Goal: Book appointment/travel/reservation

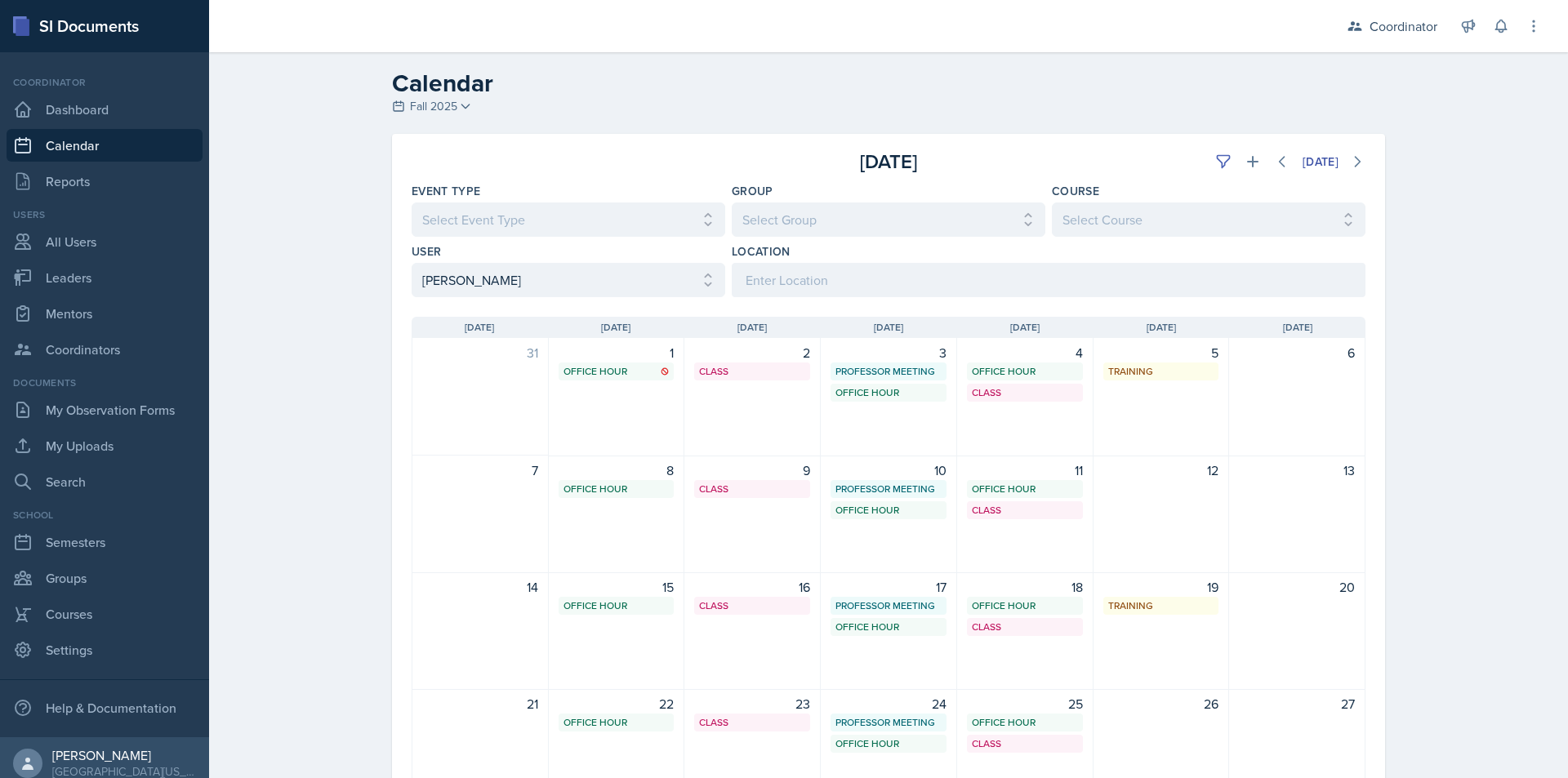
select select "71a78937-ea6b-424b-b8a0-be0e719c37d3"
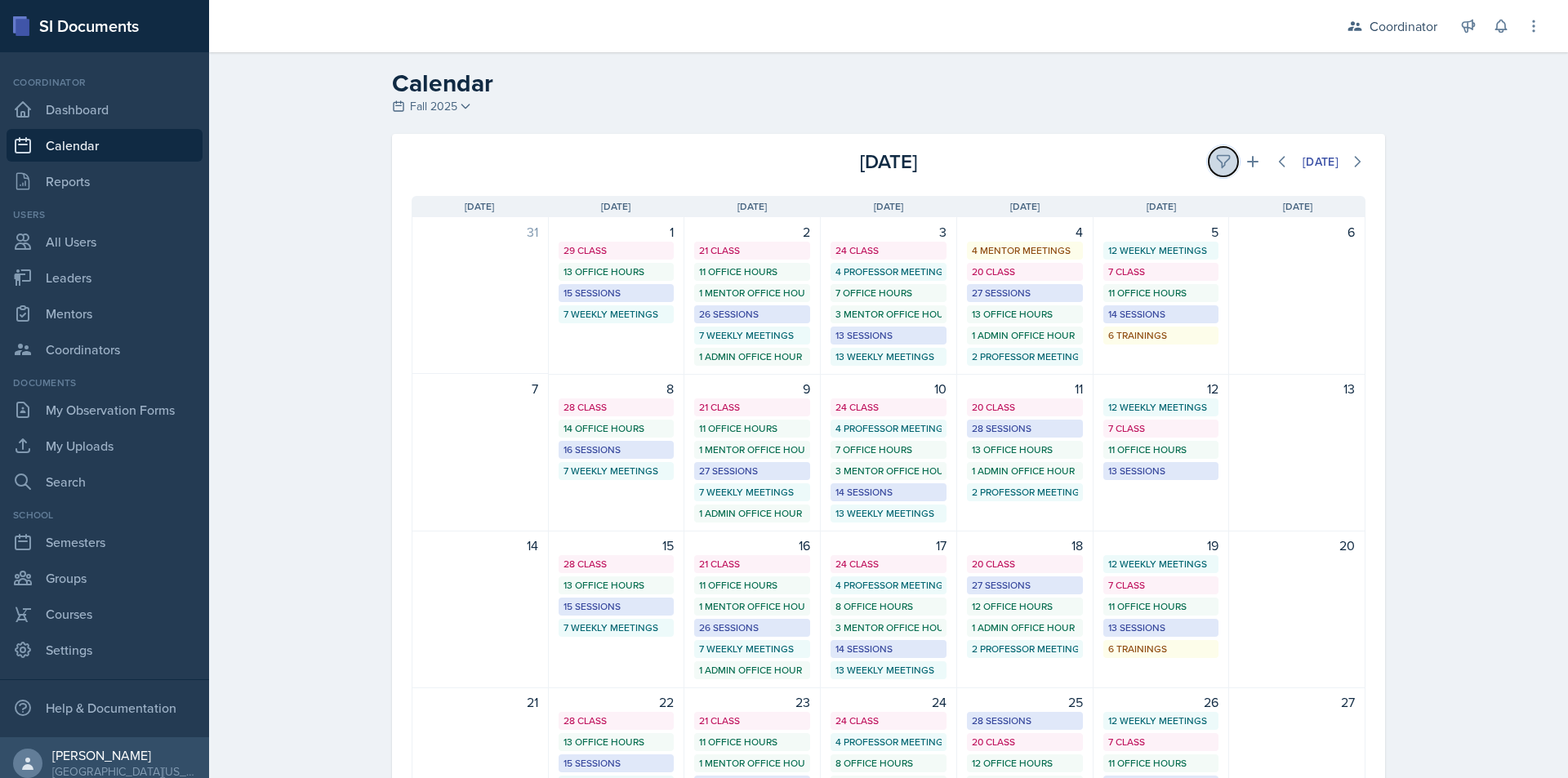
click at [1215, 154] on icon at bounding box center [1223, 161] width 16 height 16
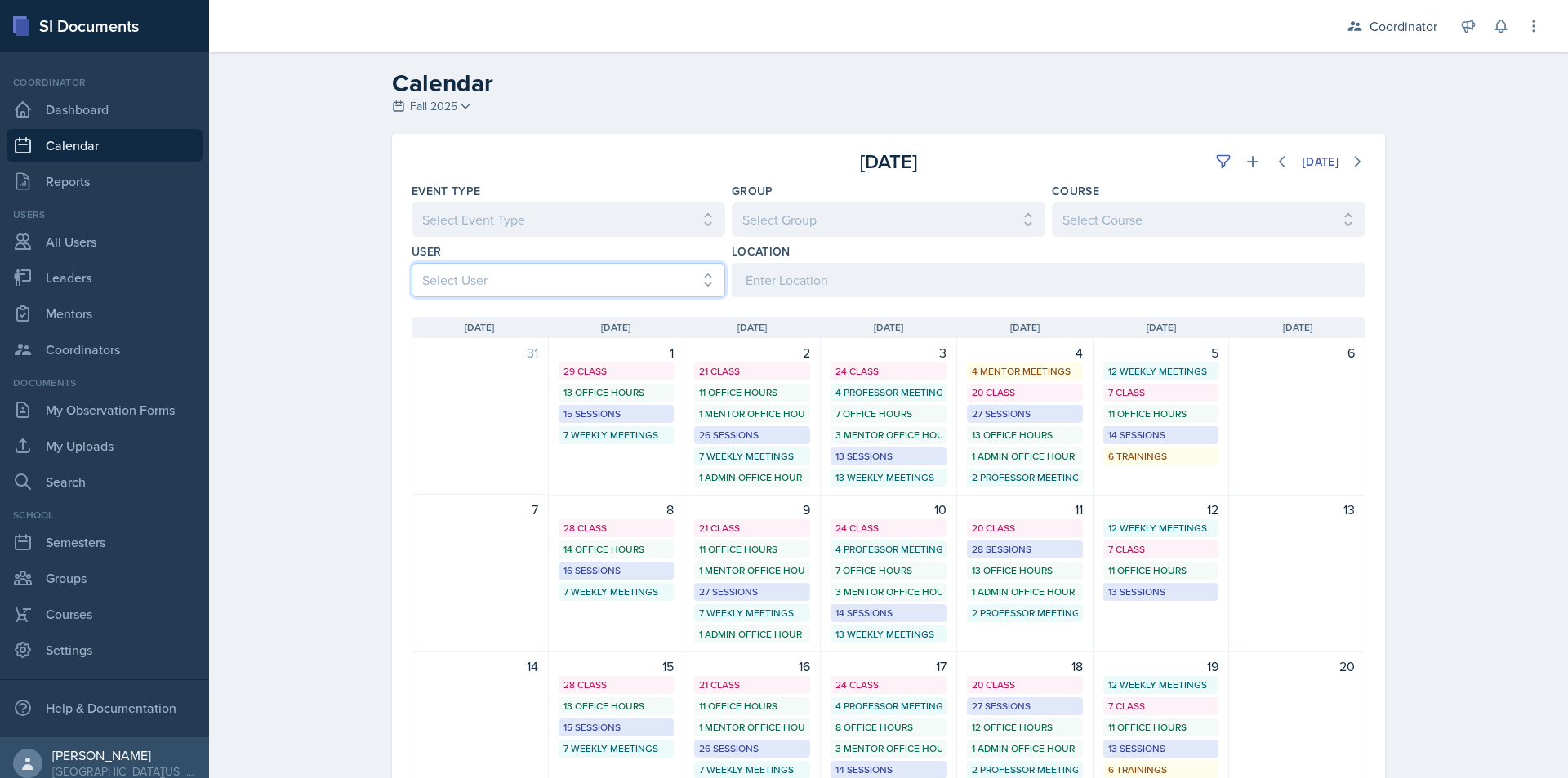
click at [581, 277] on select "Select User All Adam McDougal Aley Perez Anna McGill Bella Clifton Bram O'Neil …" at bounding box center [568, 280] width 314 height 34
select select "a17f9fd9-9411-4780-ab9d-ff5450b3e753"
click at [412, 263] on select "Select User All Adam McDougal Aley Perez Anna McGill Bella Clifton Bram O'Neil …" at bounding box center [568, 280] width 314 height 34
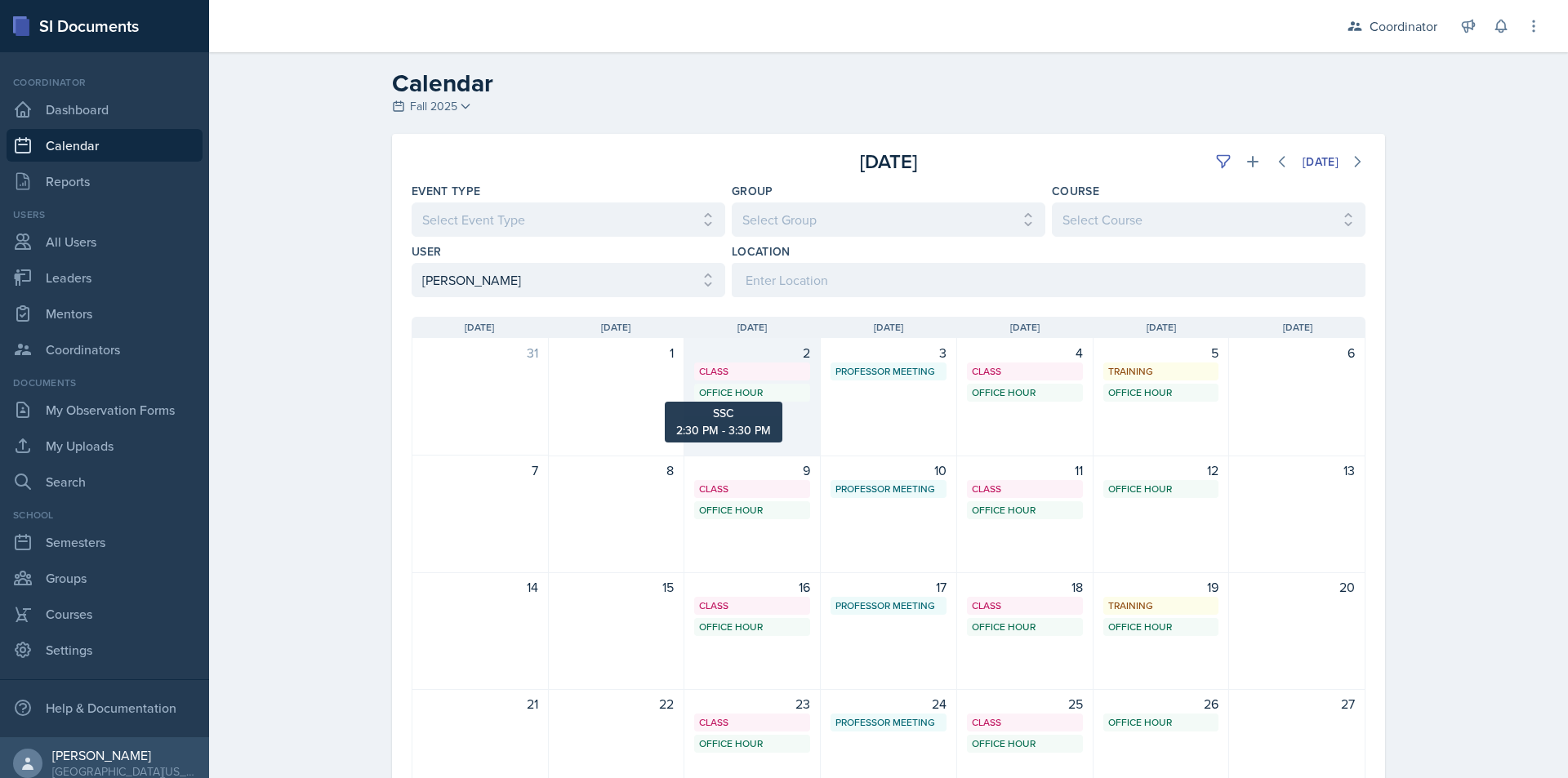
click at [762, 395] on div "Office Hour" at bounding box center [752, 392] width 106 height 15
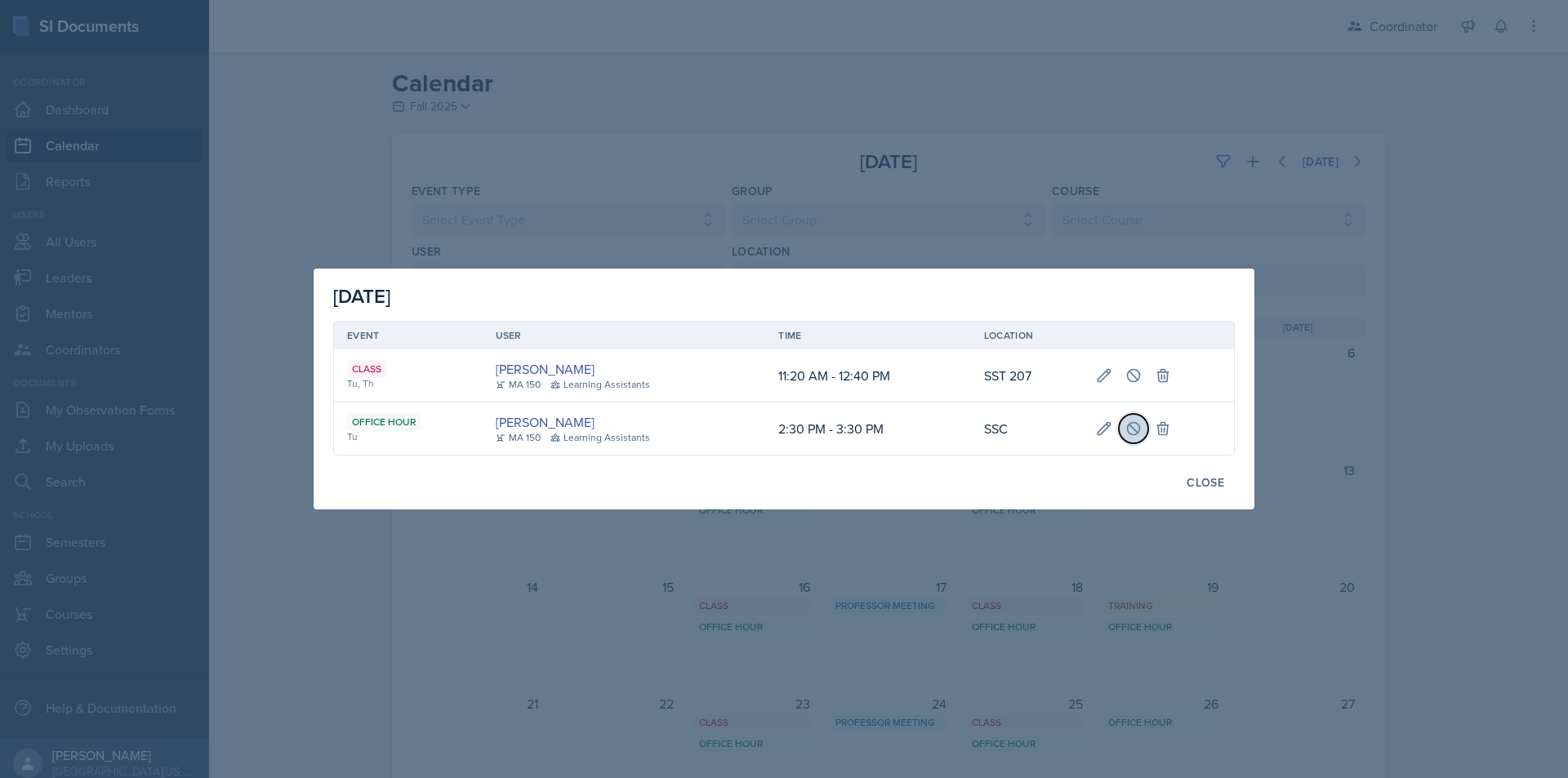
click at [1131, 425] on icon at bounding box center [1133, 428] width 16 height 16
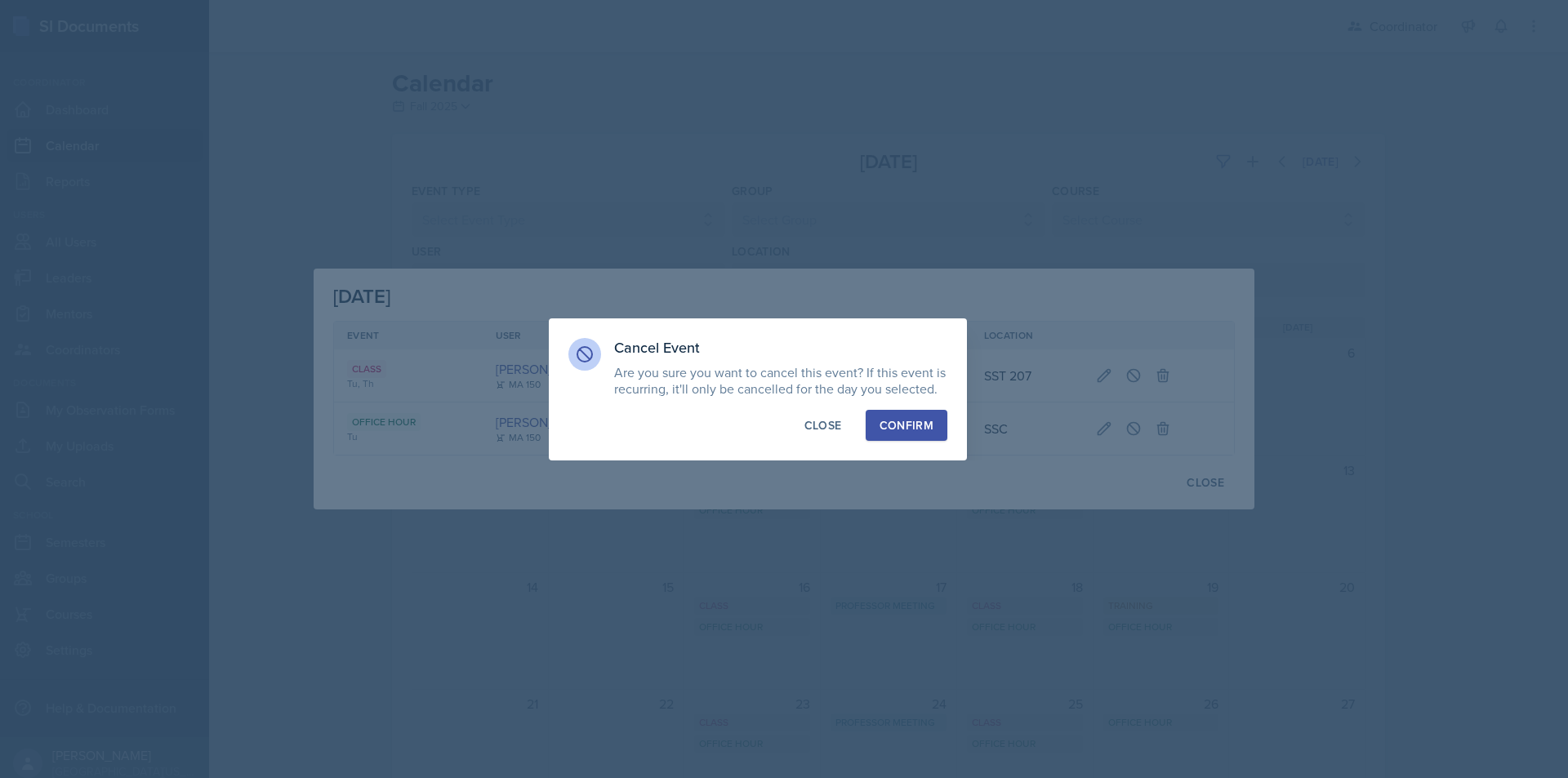
click at [895, 424] on div "Confirm" at bounding box center [906, 424] width 54 height 16
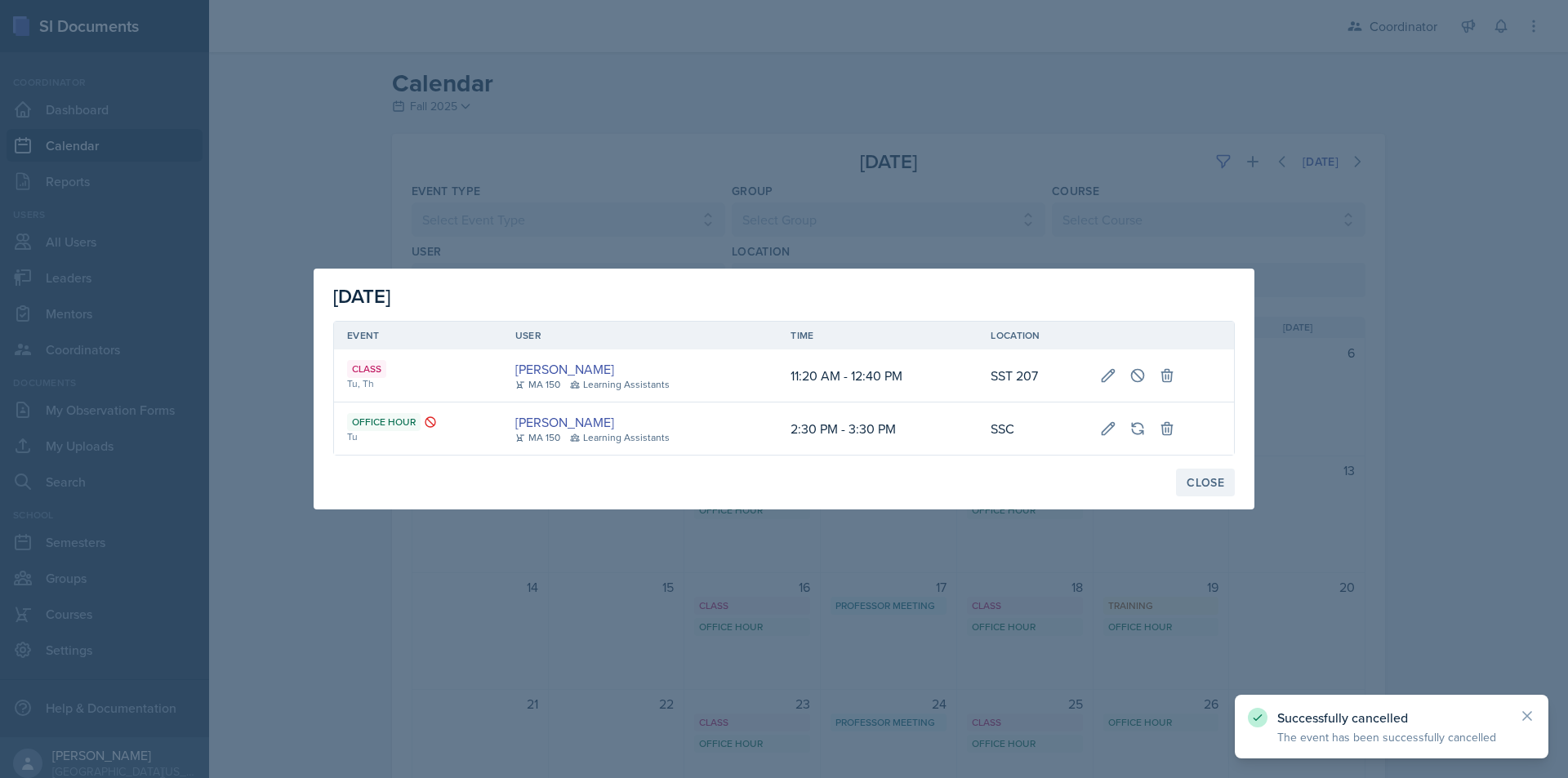
click at [1185, 483] on button "Close" at bounding box center [1205, 483] width 59 height 27
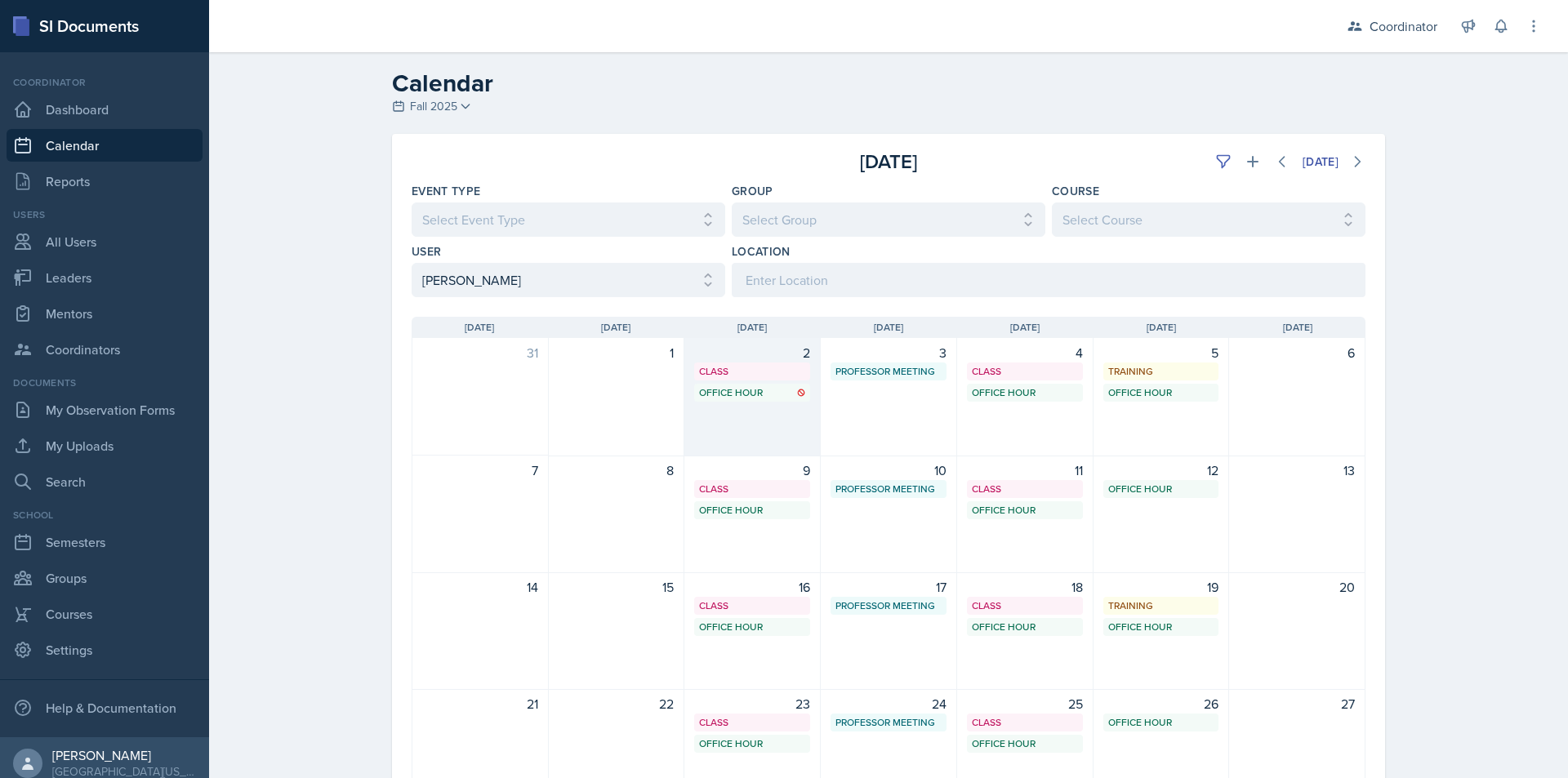
click at [761, 401] on div "Office Hour SSC 2:30 PM - 3:30 PM" at bounding box center [752, 392] width 116 height 18
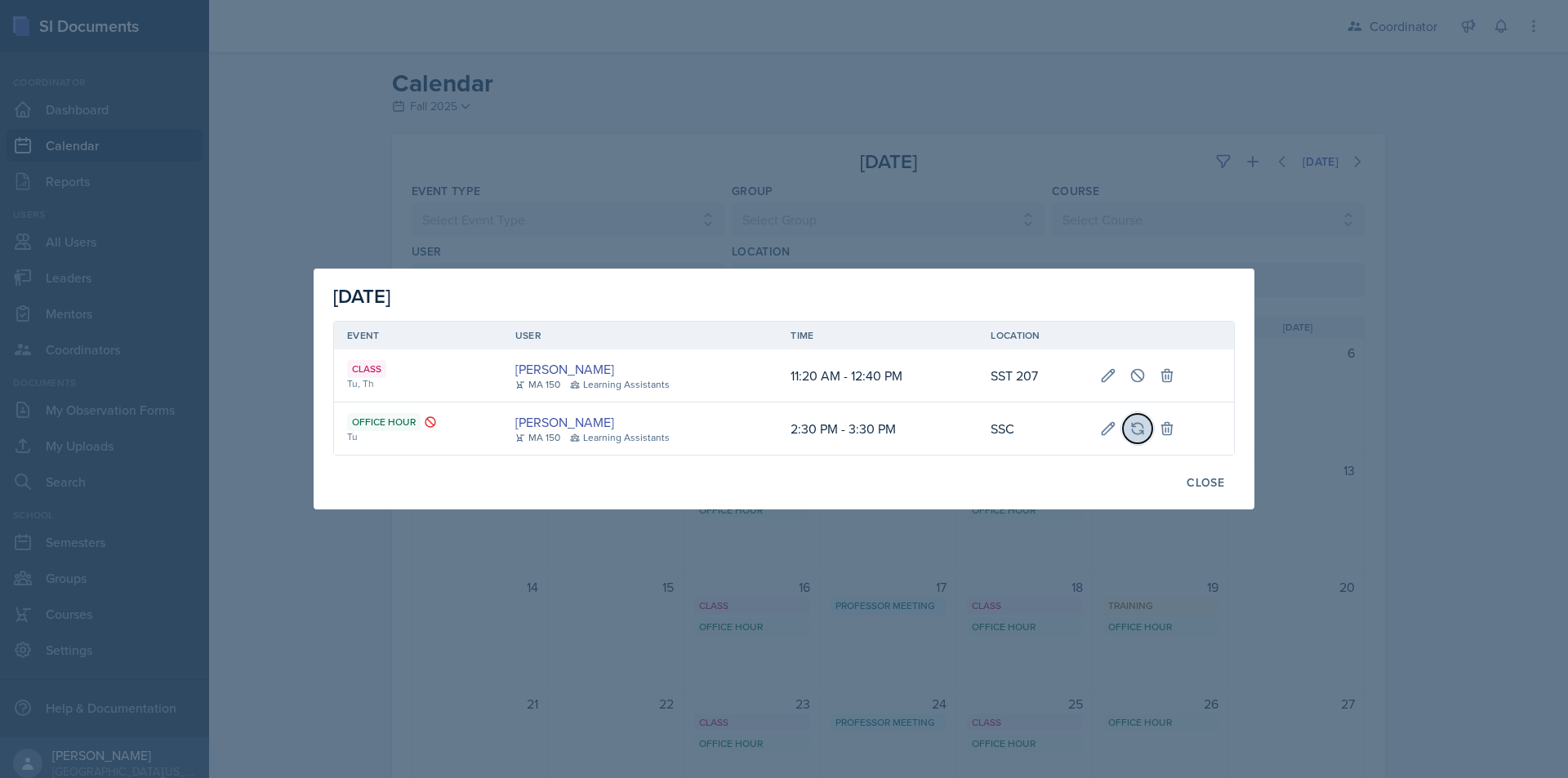
click at [1143, 430] on icon at bounding box center [1137, 428] width 16 height 16
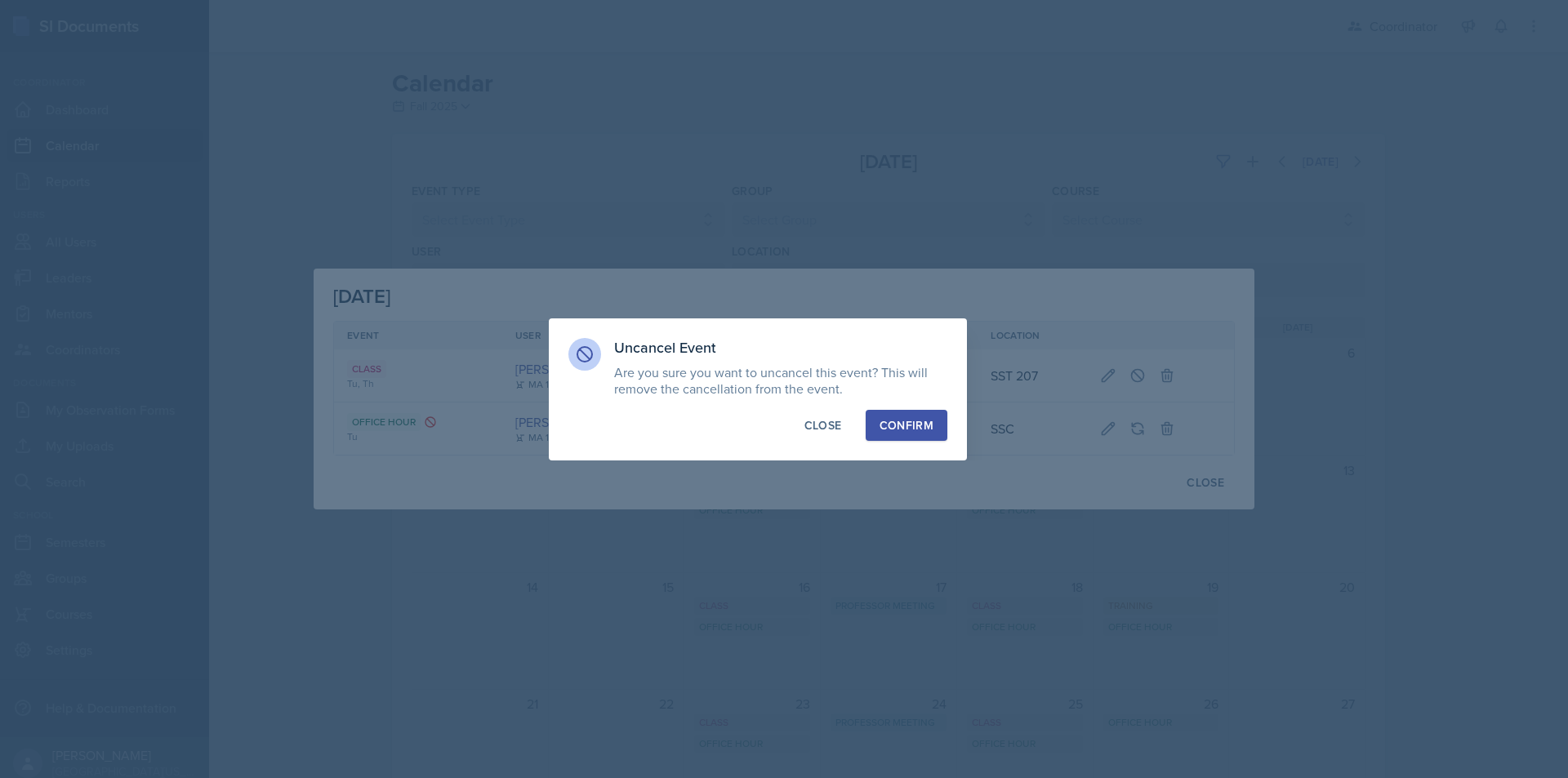
click at [888, 425] on div "Confirm" at bounding box center [906, 424] width 54 height 16
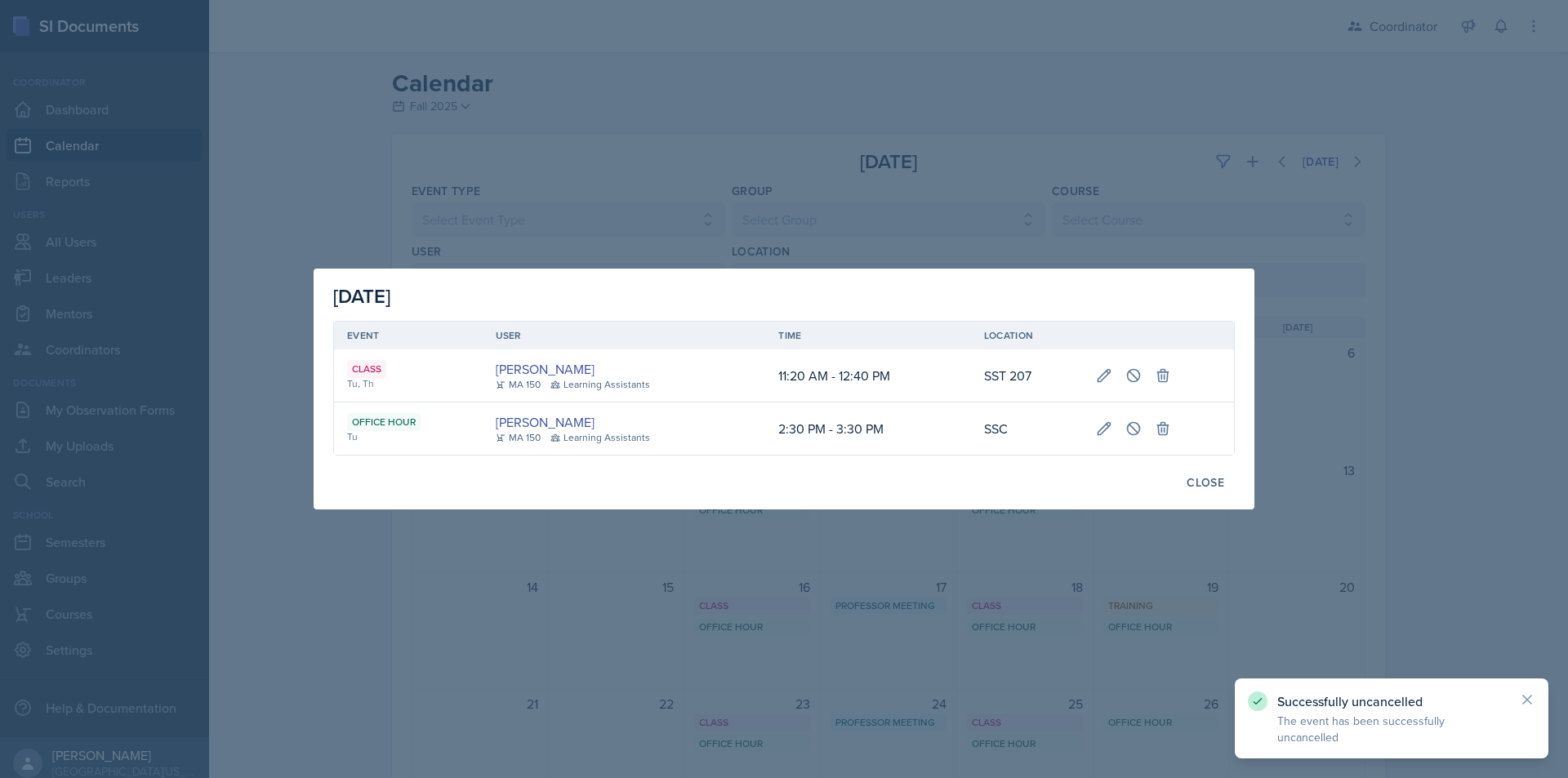
click at [844, 514] on div at bounding box center [784, 389] width 1568 height 778
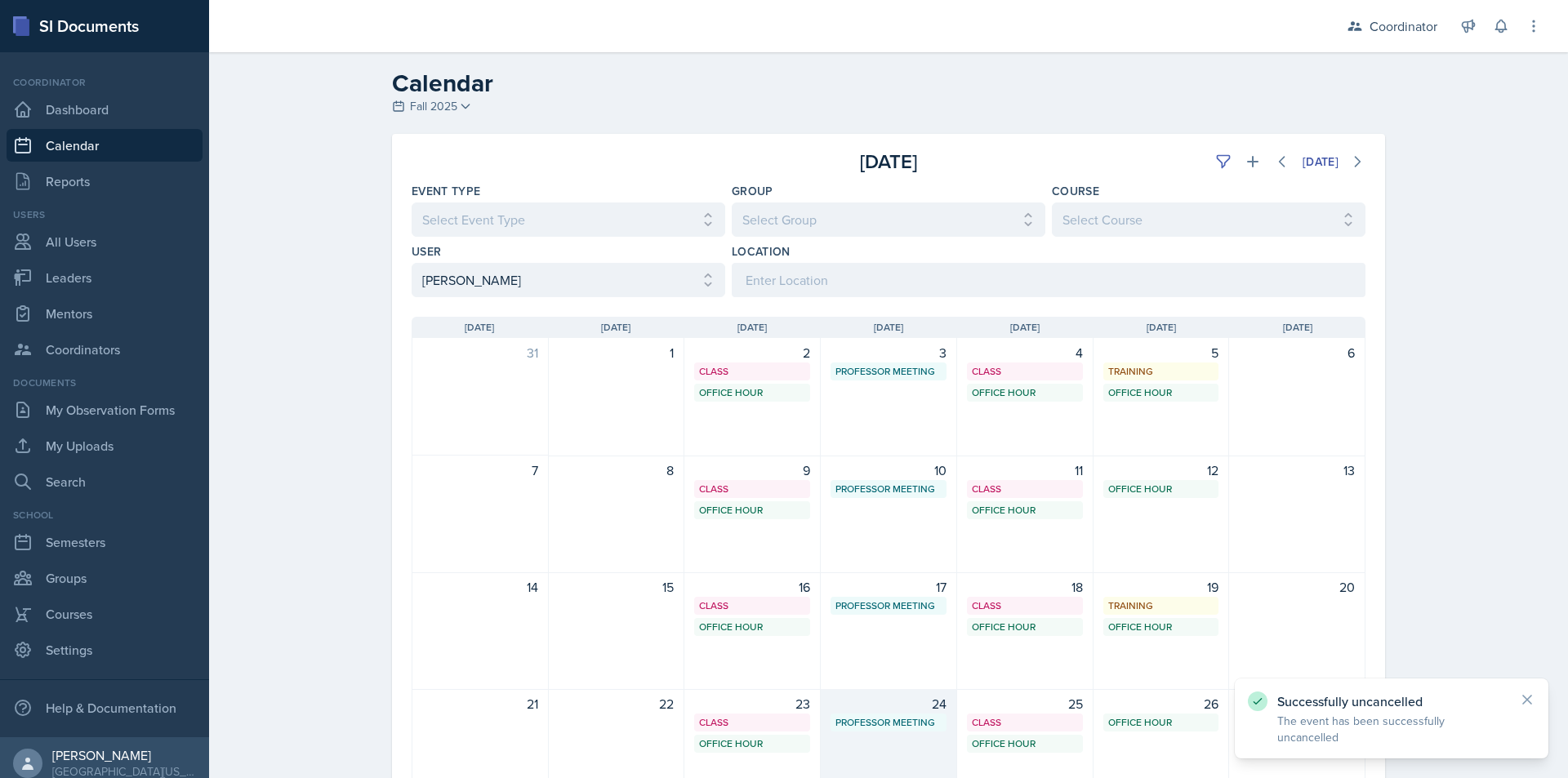
scroll to position [204, 0]
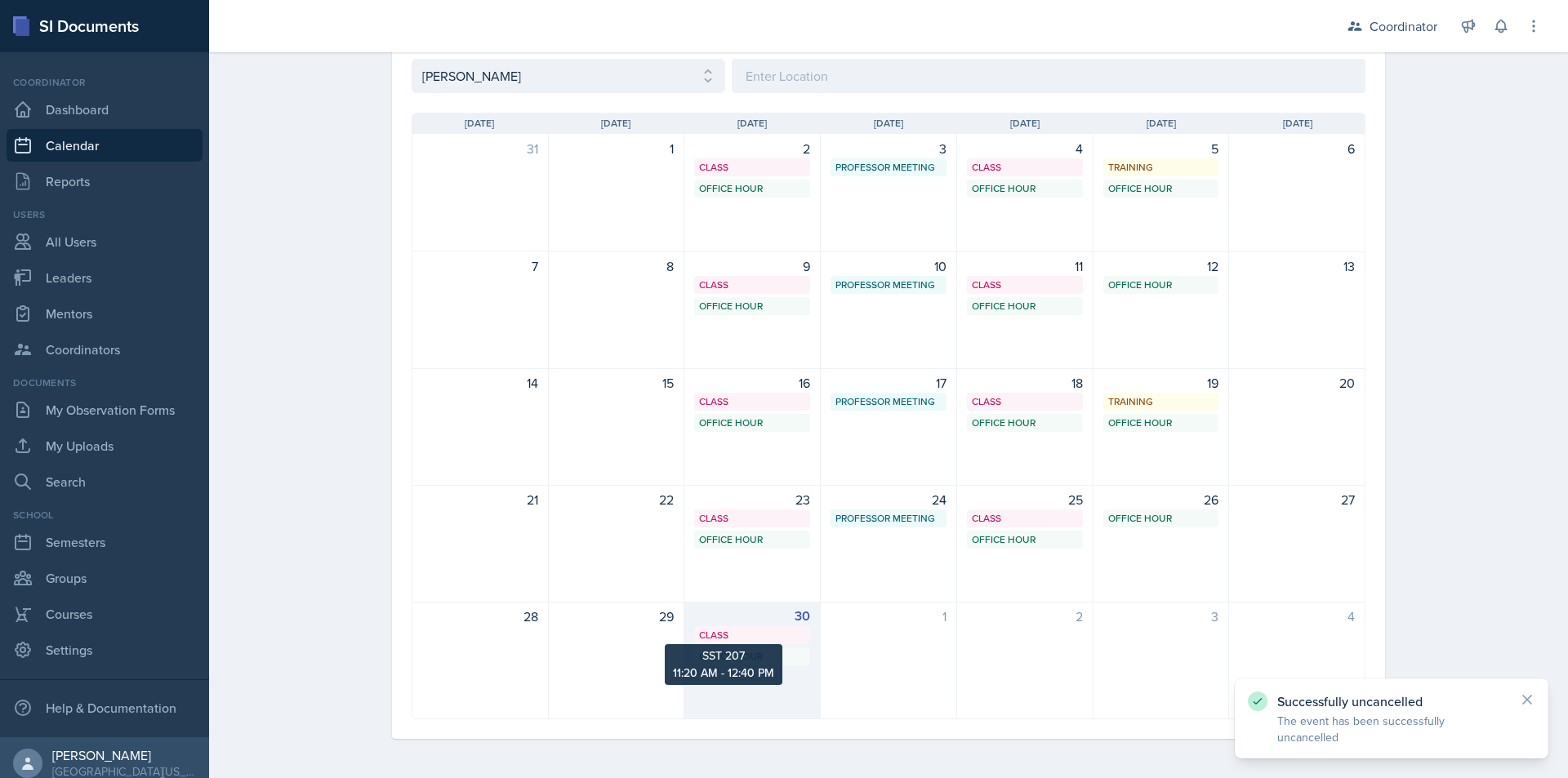
click at [761, 641] on div "Class" at bounding box center [752, 635] width 106 height 15
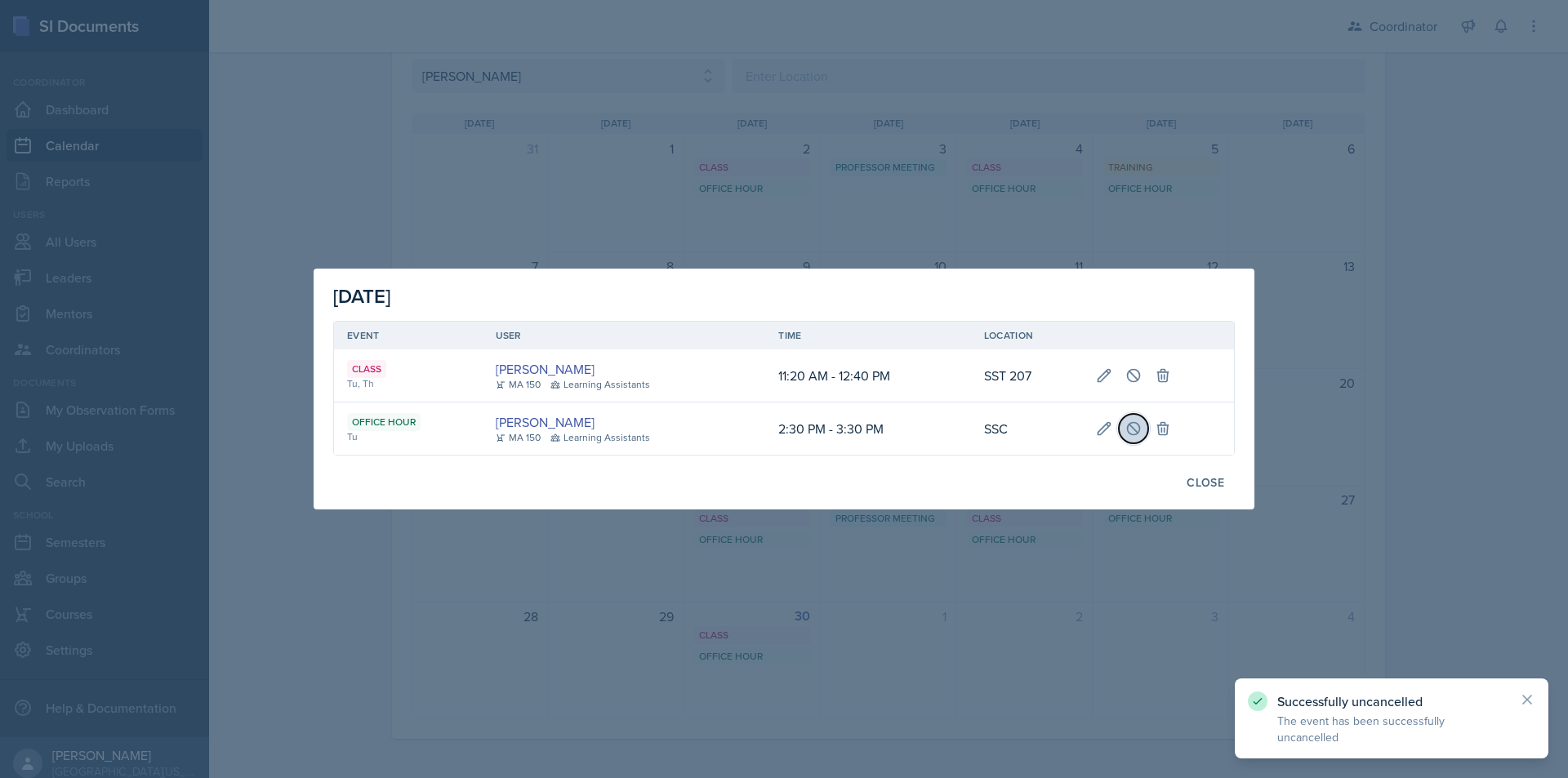
click at [1142, 417] on button at bounding box center [1133, 429] width 29 height 29
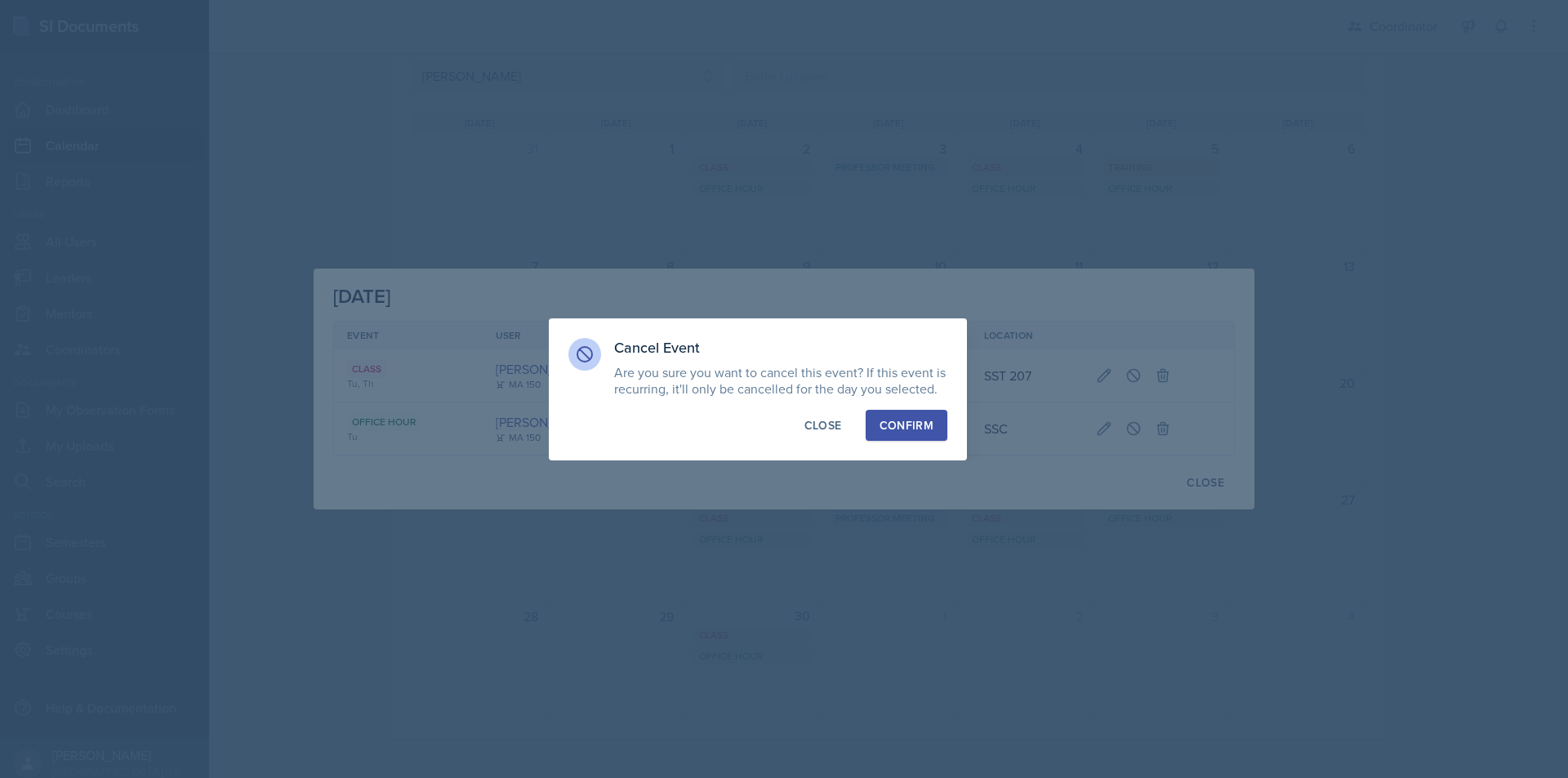
click at [931, 430] on div "Confirm" at bounding box center [906, 424] width 54 height 16
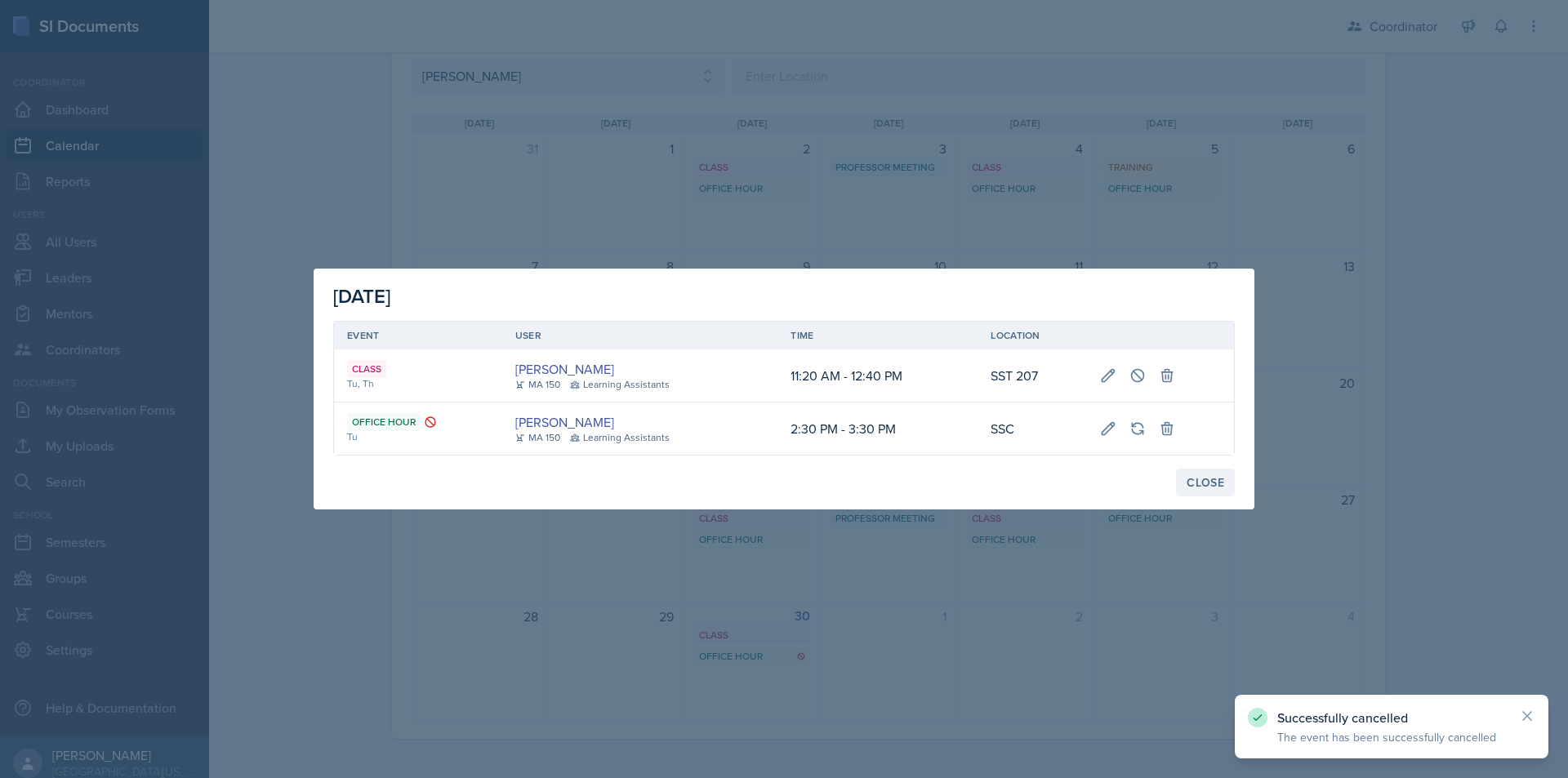
click at [1189, 477] on div "Close" at bounding box center [1206, 482] width 38 height 13
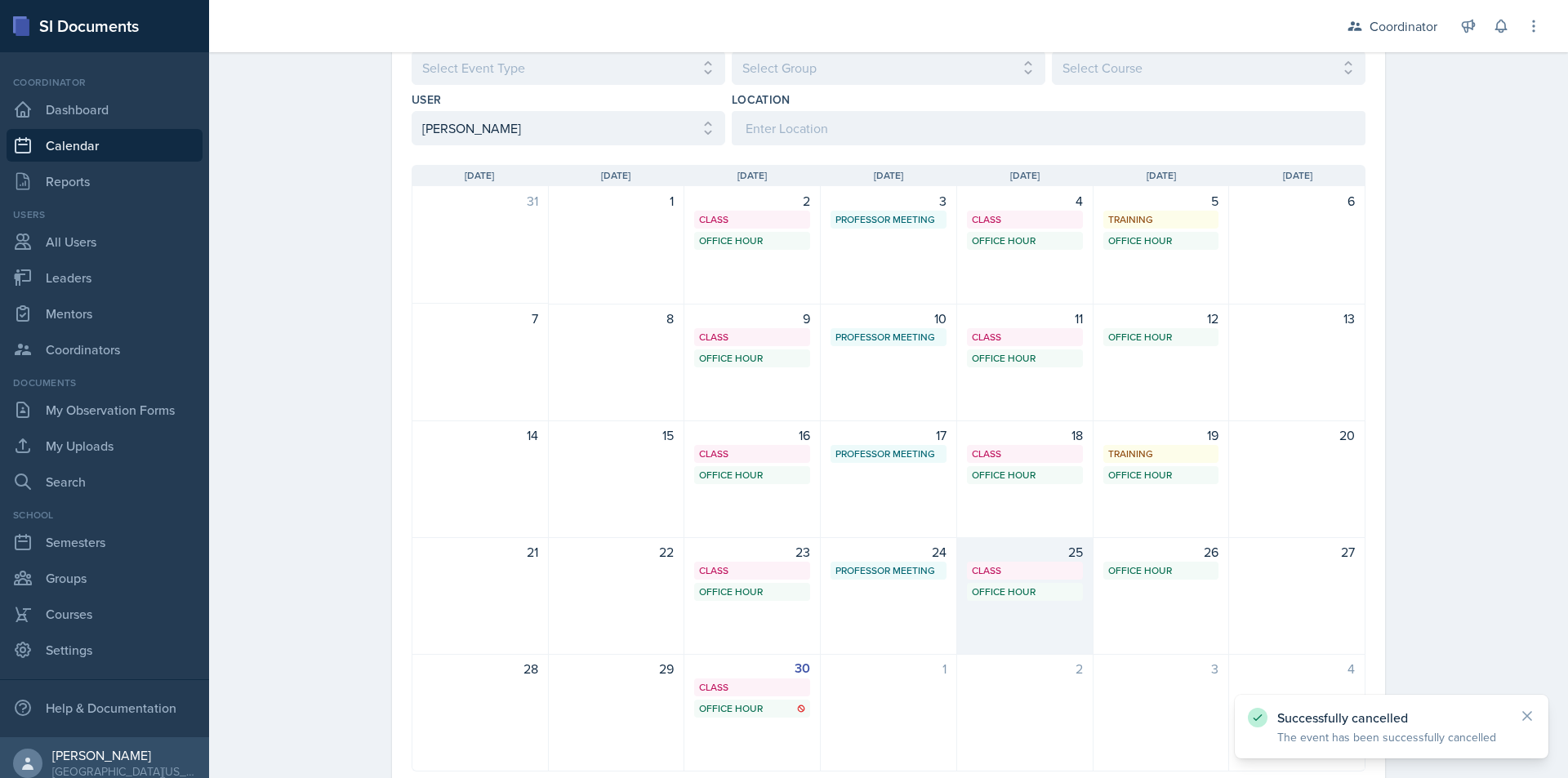
scroll to position [122, 0]
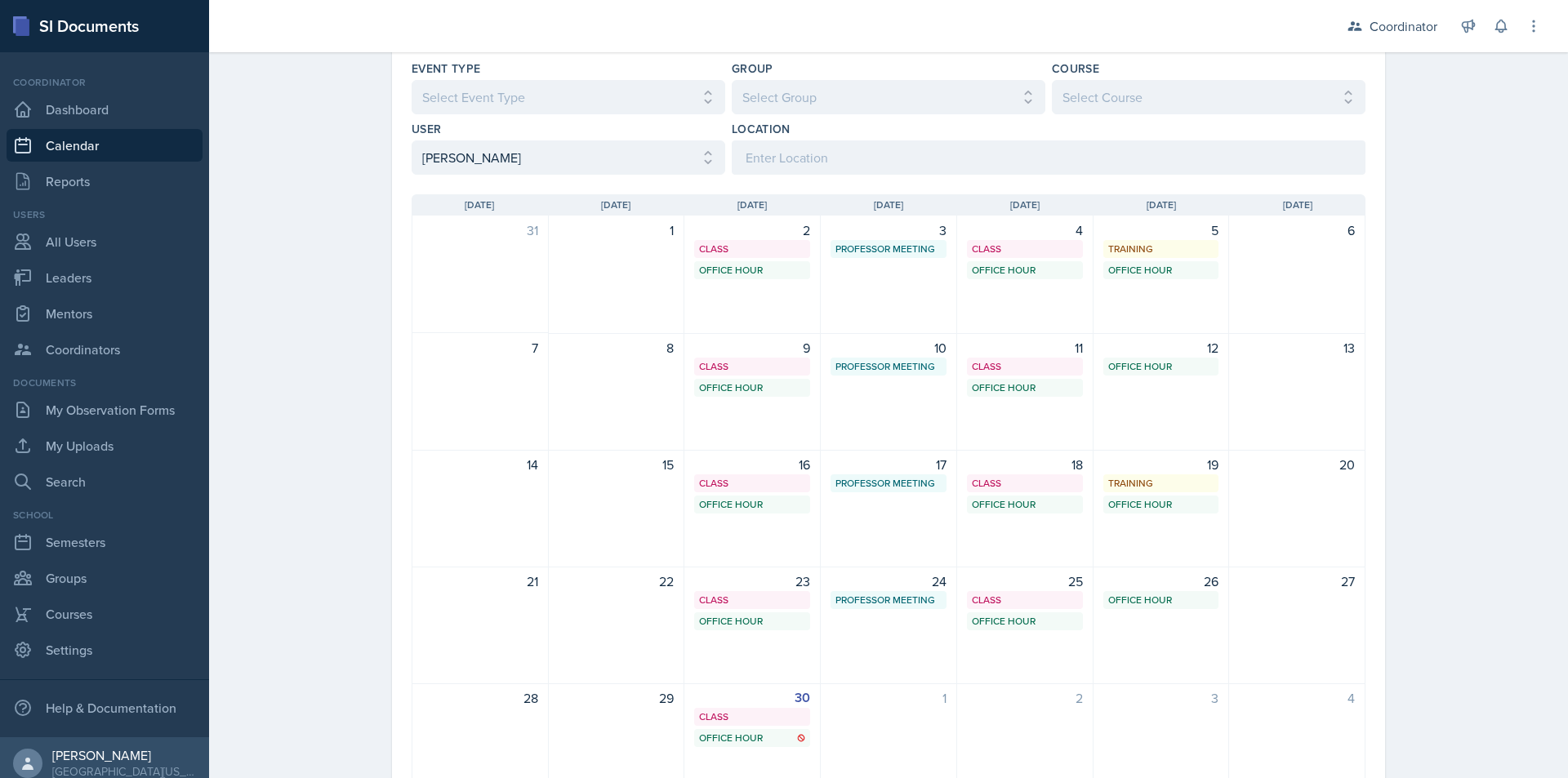
click at [310, 173] on div "Calendar Fall 2025 Fall 2025 Spring 2025 Fall 2024 Spring 2024 Fall 2023 Spring…" at bounding box center [889, 395] width 1359 height 930
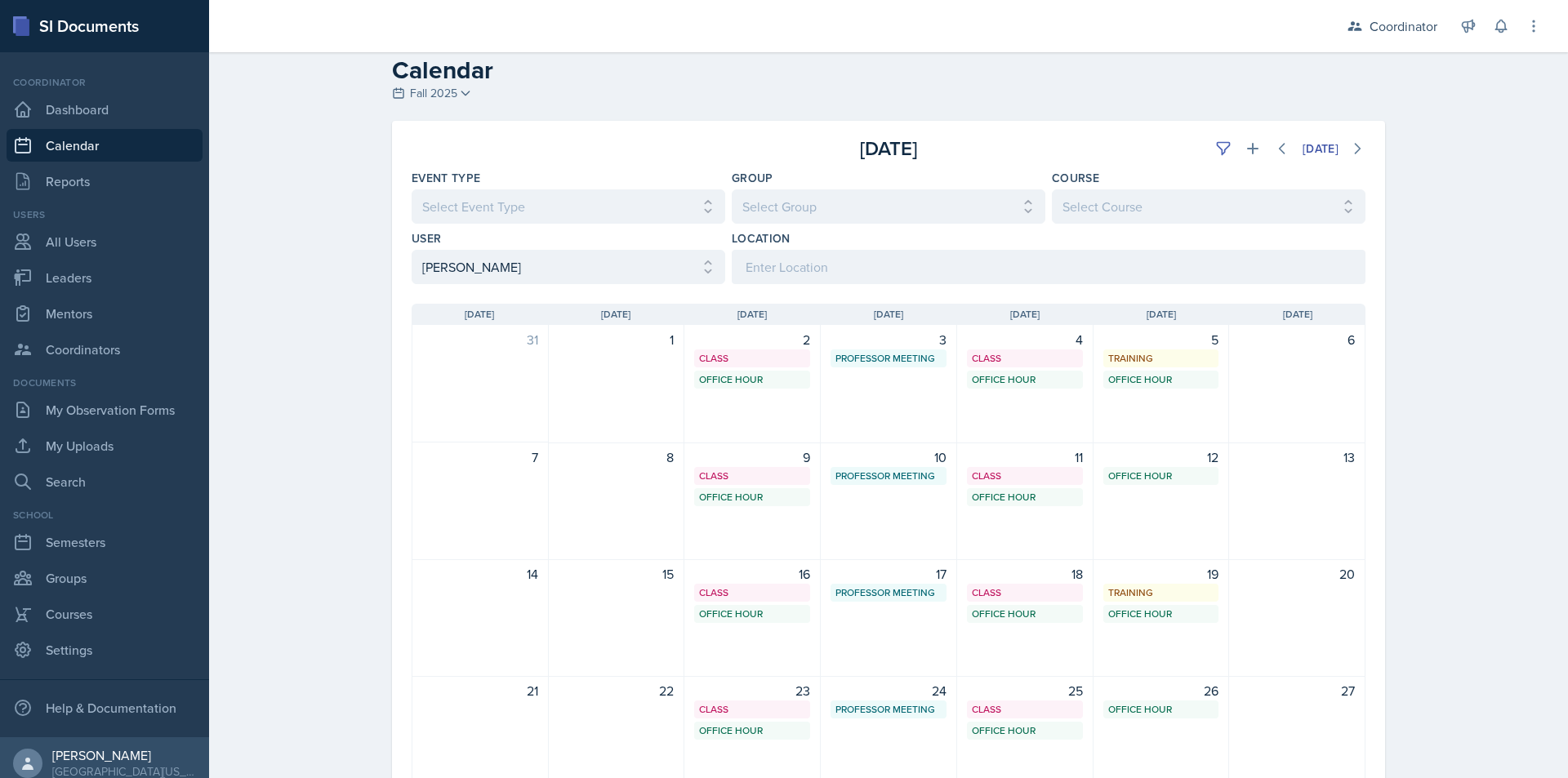
scroll to position [0, 0]
